Goal: Find specific page/section: Find specific page/section

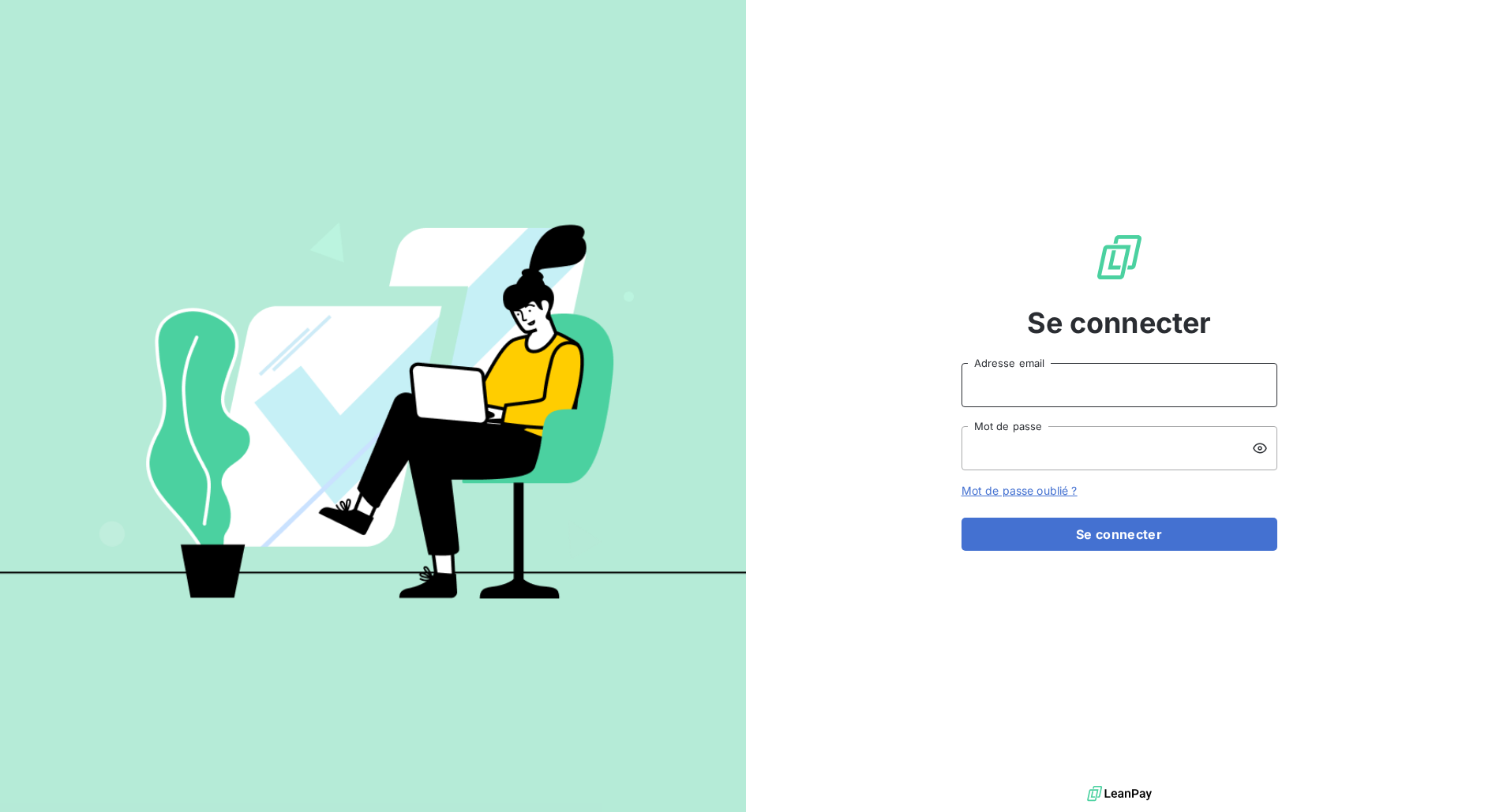
click at [1070, 405] on input "Adresse email" at bounding box center [1119, 384] width 316 height 44
type input "[EMAIL_ADDRESS][PERSON_NAME][DOMAIN_NAME]"
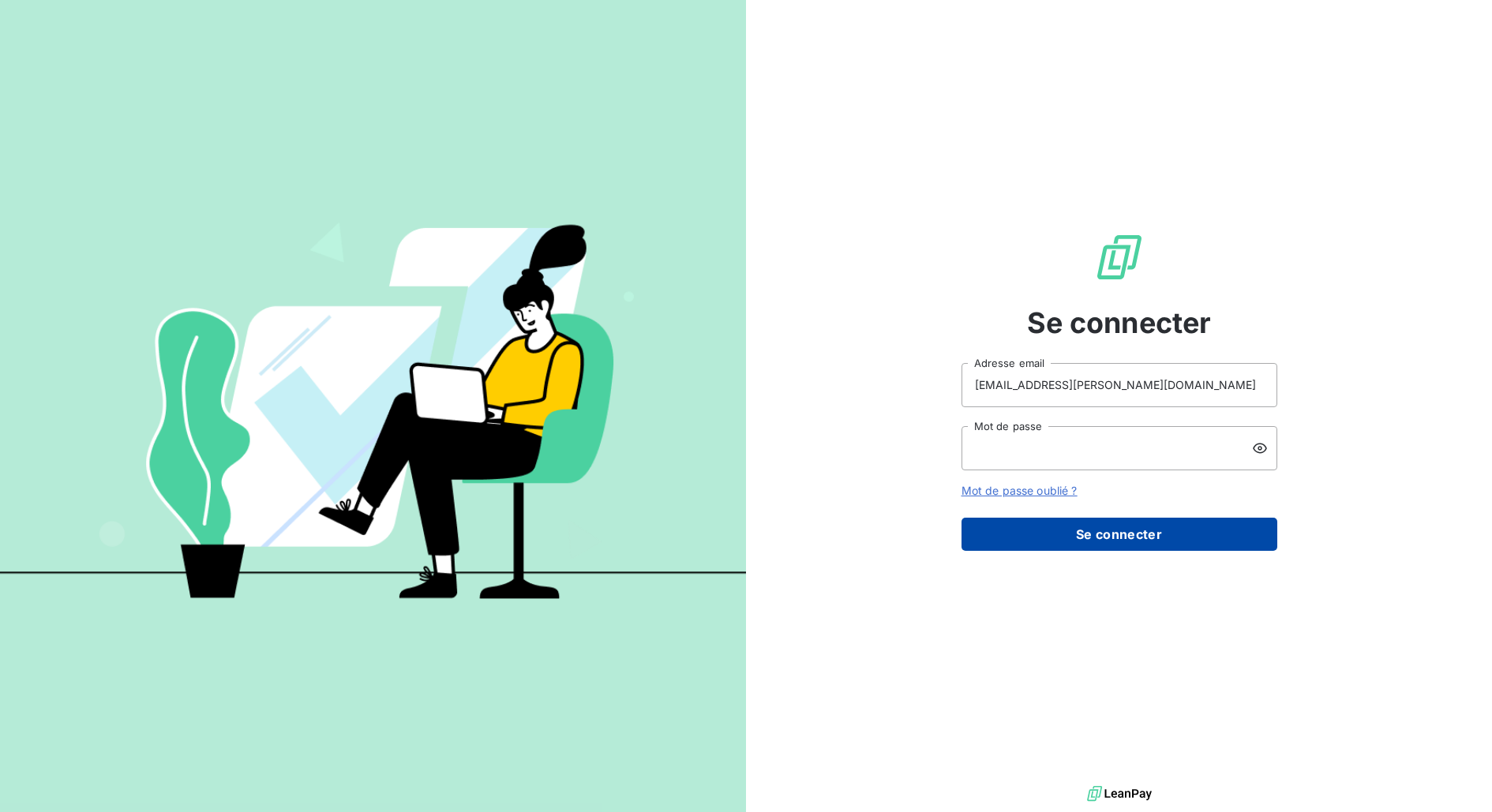
click at [1103, 533] on button "Se connecter" at bounding box center [1119, 534] width 316 height 33
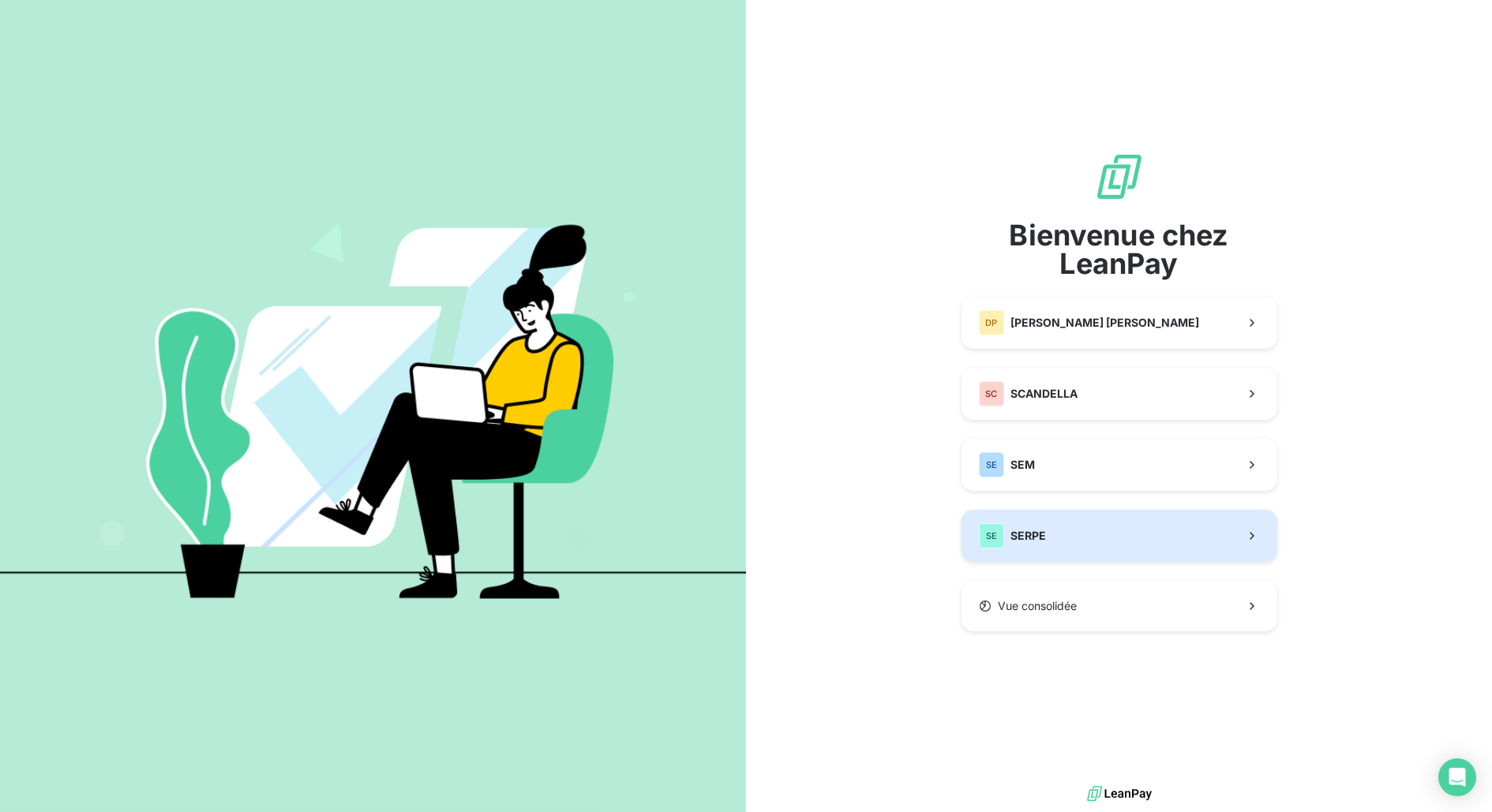
click at [1083, 533] on button "SE SERPE" at bounding box center [1119, 536] width 316 height 53
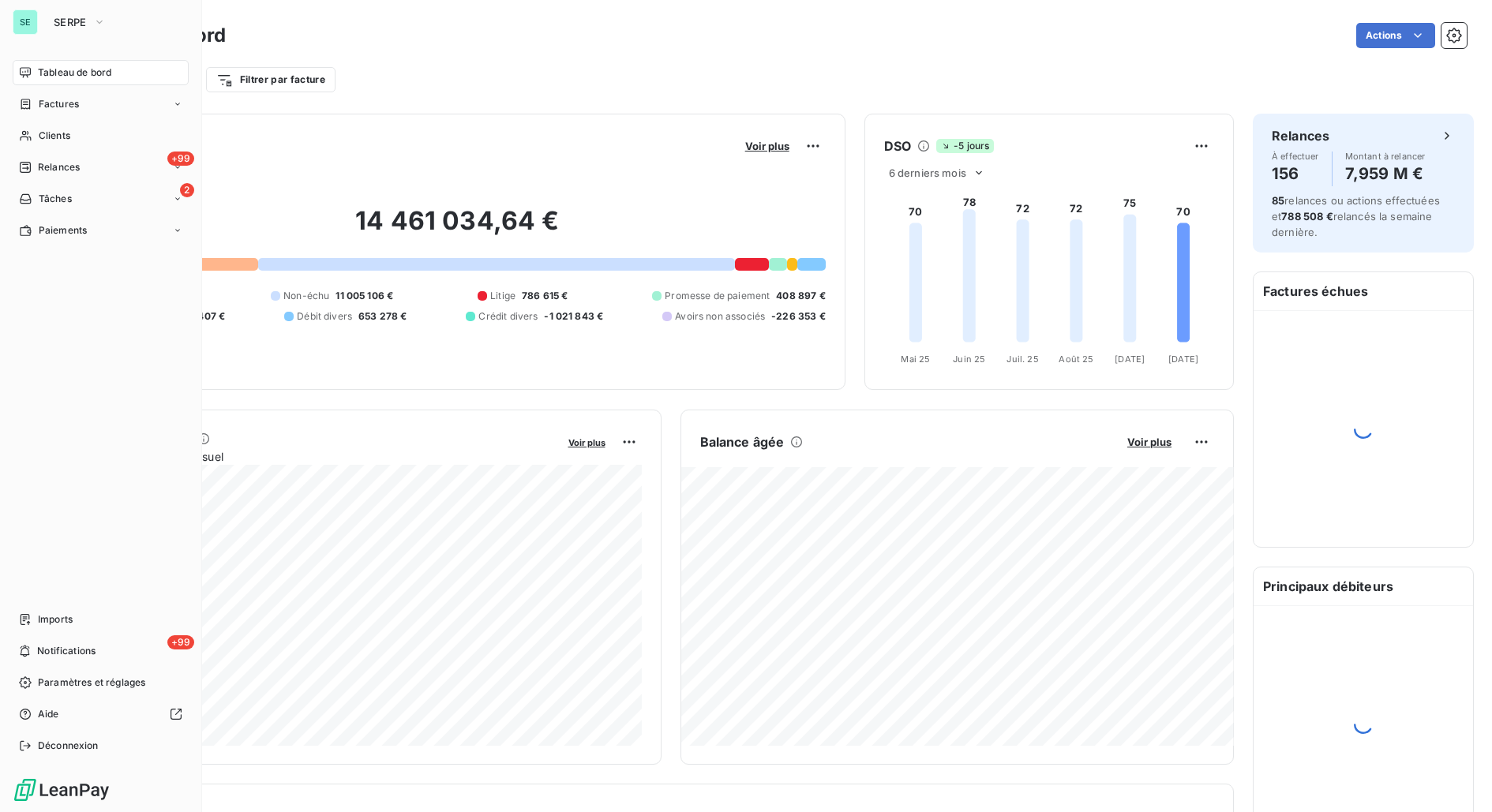
click at [75, 78] on span "Tableau de bord" at bounding box center [74, 72] width 73 height 15
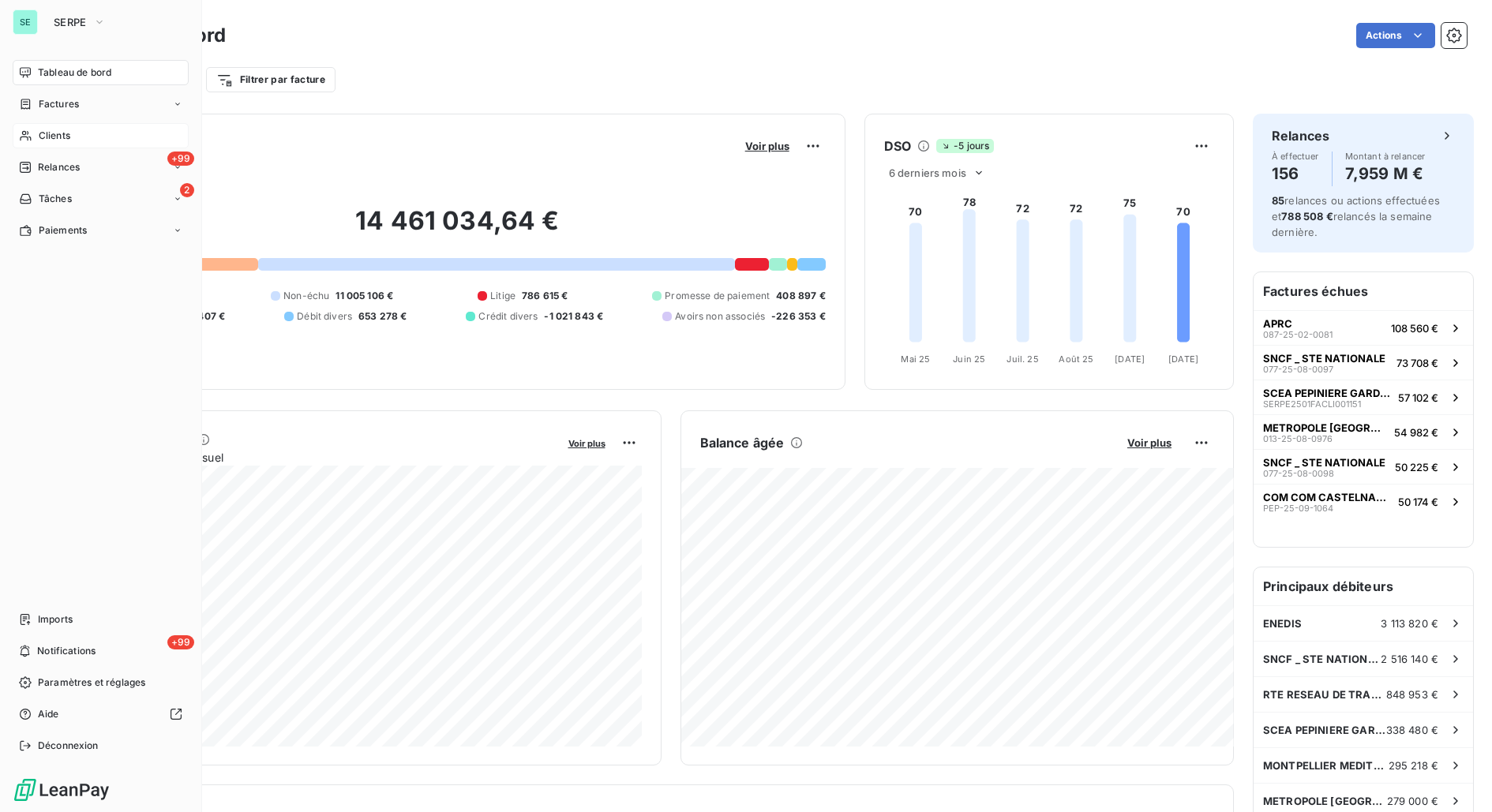
click at [109, 142] on div "Clients" at bounding box center [100, 136] width 176 height 25
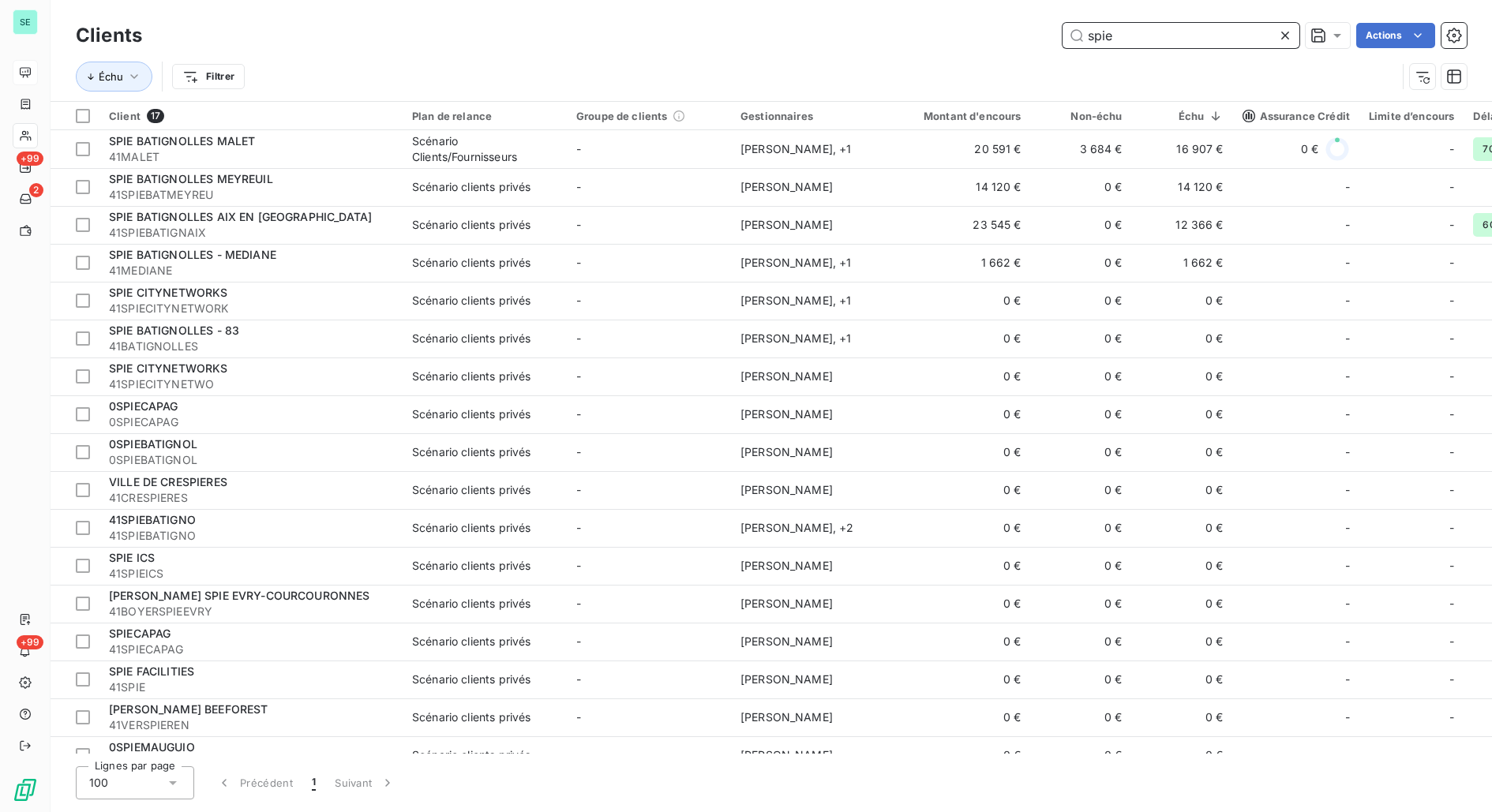
click at [1089, 41] on input "spie" at bounding box center [1180, 36] width 236 height 25
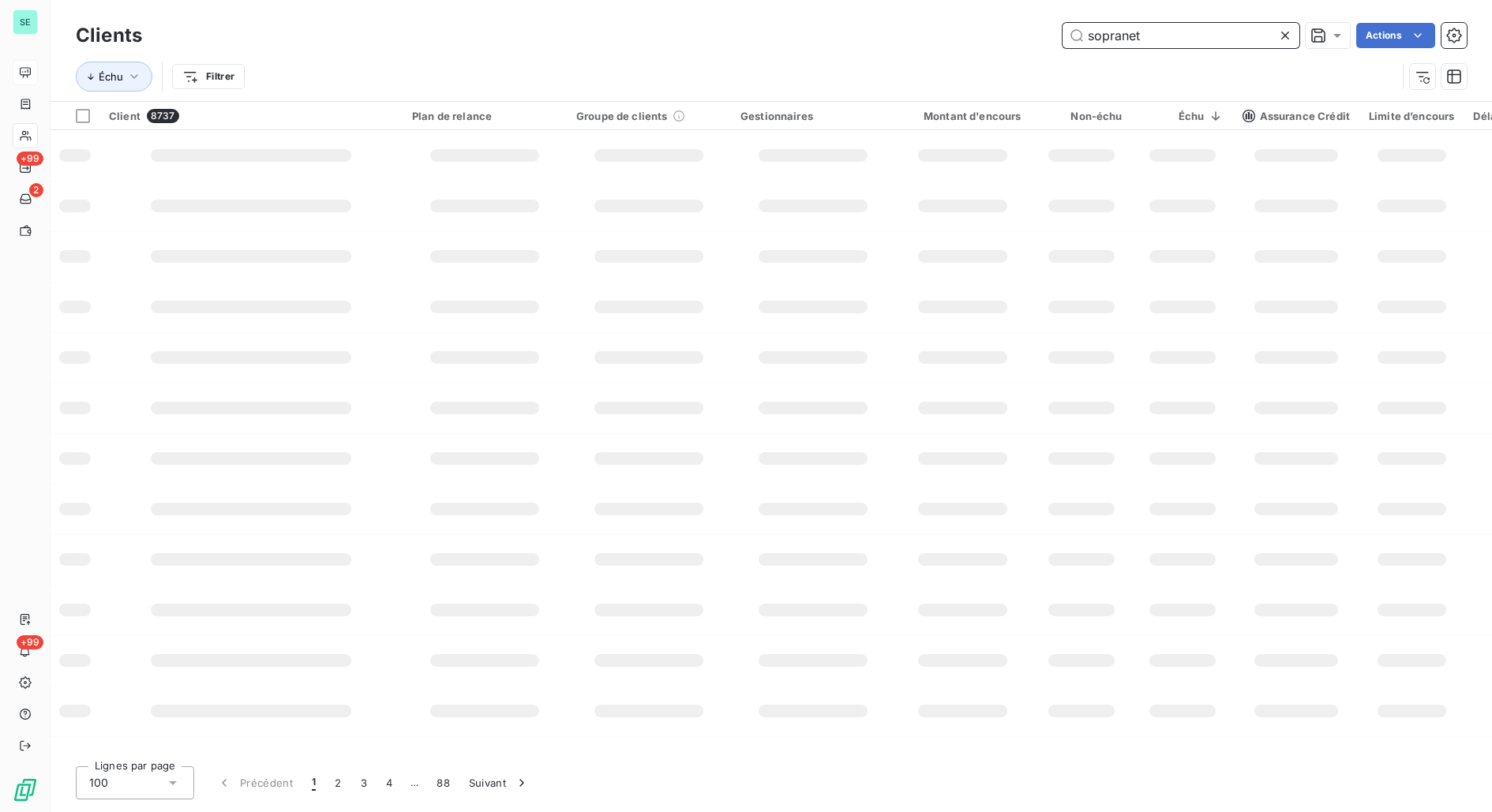
type input "sopranet"
